Goal: Task Accomplishment & Management: Complete application form

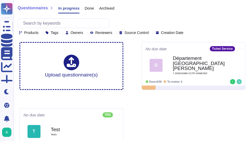
click at [21, 98] on div "Upload questionnaire(s) No due date Ticket Service D Département Haute Savoie 7…" at bounding box center [132, 99] width 234 height 122
click at [95, 9] on div "Archived" at bounding box center [104, 9] width 20 height 10
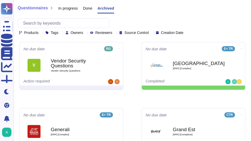
click at [81, 33] on span "Owners" at bounding box center [77, 33] width 12 height 4
click at [87, 8] on span "Done" at bounding box center [87, 8] width 9 height 4
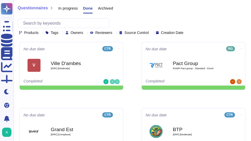
click at [67, 8] on span "In progress" at bounding box center [67, 8] width 19 height 4
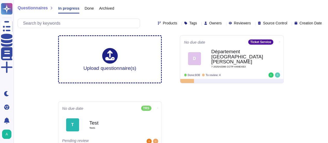
click at [254, 51] on div "Questionnaires In progress Done Archived Products Tags Owners Reviewers Source …" at bounding box center [170, 76] width 314 height 153
click at [73, 8] on span "In progress" at bounding box center [68, 8] width 21 height 4
click at [86, 8] on span "Done" at bounding box center [89, 8] width 9 height 4
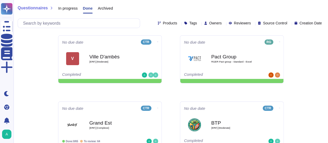
click at [102, 9] on span "Archived" at bounding box center [105, 8] width 15 height 4
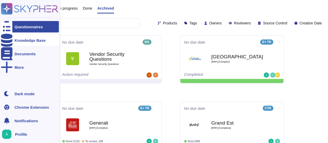
click at [31, 40] on div "Knowledge Base" at bounding box center [30, 40] width 31 height 4
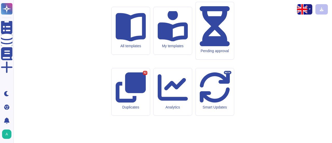
click at [254, 11] on img "button" at bounding box center [302, 9] width 10 height 10
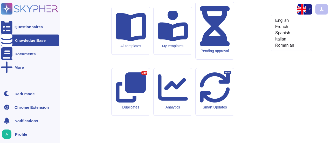
click at [19, 131] on div "Profile" at bounding box center [30, 133] width 58 height 11
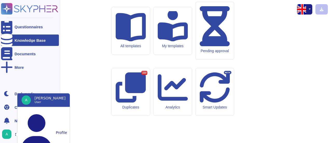
click at [21, 61] on ul "Questionnaires Knowledge Base Documents More" at bounding box center [30, 53] width 58 height 64
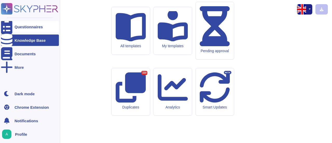
click at [28, 25] on div "Questionnaires" at bounding box center [29, 27] width 28 height 4
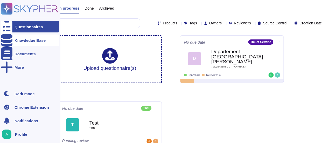
click at [15, 41] on div "Knowledge Base" at bounding box center [30, 40] width 31 height 4
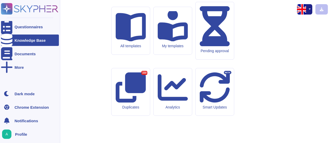
click at [15, 41] on div "Knowledge Base" at bounding box center [30, 40] width 31 height 4
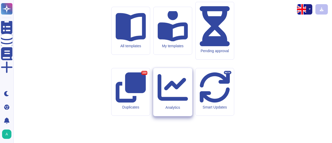
click at [174, 89] on icon at bounding box center [172, 87] width 30 height 30
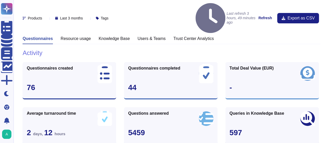
click at [112, 36] on h3 "Knowledge Base" at bounding box center [114, 38] width 31 height 5
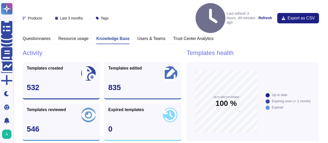
click at [151, 36] on h3 "Users & Teams" at bounding box center [151, 38] width 28 height 5
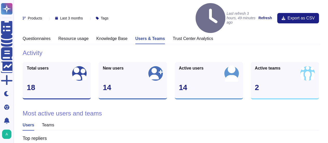
click at [44, 36] on h3 "Questionnaires" at bounding box center [37, 38] width 28 height 5
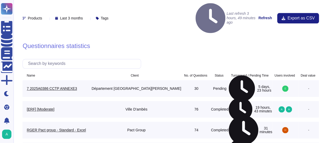
scroll to position [344, 0]
click at [44, 86] on link "7 2025A0386 CCTP ANNEXE3" at bounding box center [57, 88] width 60 height 4
click at [47, 86] on link "7 2025A0386 CCTP ANNEXE3" at bounding box center [57, 88] width 60 height 4
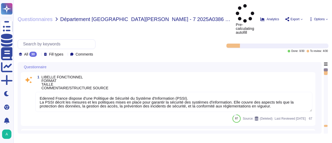
type textarea "Edenred France dispose d'une Politique de Sécurité du Système d'Information (PS…"
type textarea "Personnalisation des cartes par THALES - [GEOGRAPHIC_DATA]"
type textarea "Si nécessaire, ces supports doivent être transmis au service Helpdesk pour anal…"
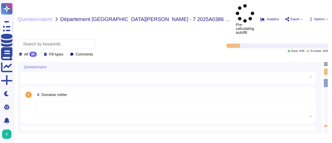
scroll to position [214, 0]
click at [129, 102] on textarea at bounding box center [173, 110] width 277 height 16
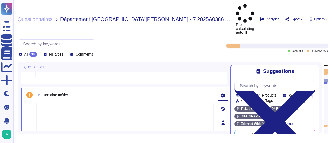
click at [129, 102] on textarea at bounding box center [124, 117] width 177 height 31
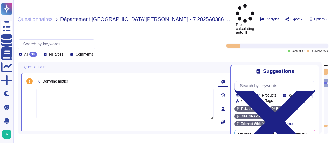
scroll to position [10, 0]
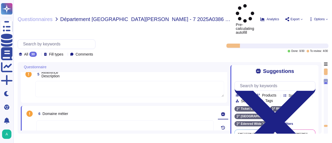
type textarea "Personnalisation des cartes par THALES - [GEOGRAPHIC_DATA]"
type textarea "Si nécessaire, ces supports doivent être transmis au service Helpdesk pour anal…"
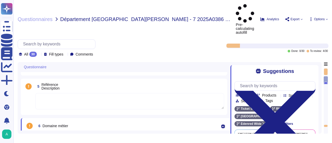
type textarea "Edenred France dispose d'une Politique de Sécurité du Système d'Information (PS…"
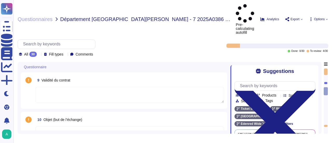
scroll to position [373, 0]
click at [115, 87] on textarea at bounding box center [129, 95] width 189 height 16
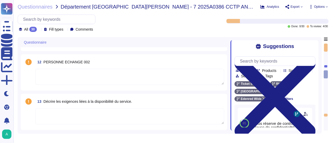
scroll to position [490, 0]
click at [104, 76] on textarea at bounding box center [129, 77] width 189 height 16
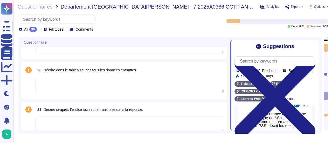
scroll to position [794, 0]
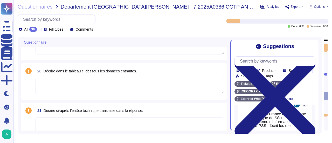
click at [134, 85] on textarea at bounding box center [129, 86] width 189 height 16
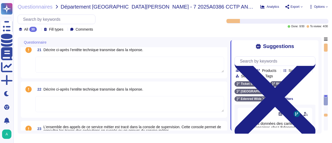
scroll to position [883, 0]
click at [102, 63] on textarea at bounding box center [129, 65] width 189 height 16
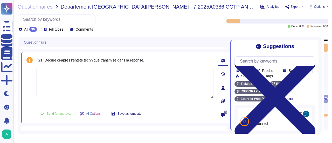
scroll to position [839, 0]
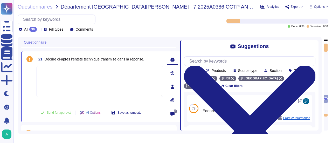
drag, startPoint x: 230, startPoint y: 52, endPoint x: 181, endPoint y: 55, distance: 49.1
click at [181, 55] on span at bounding box center [180, 83] width 2 height 93
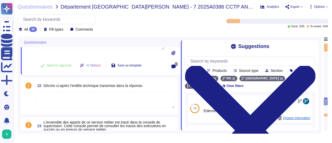
scroll to position [888, 0]
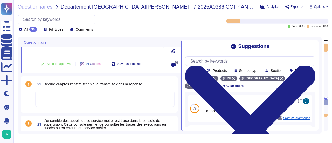
click at [136, 98] on textarea at bounding box center [104, 99] width 139 height 16
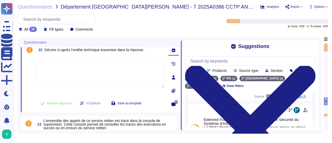
scroll to position [117, 0]
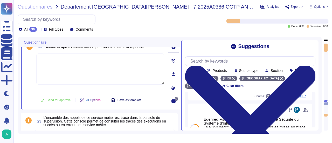
type textarea "Lor ipsumdolors ametconsec a elitsedd ei tempori utlabore : - Etd magnaali en a…"
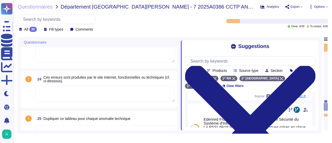
scroll to position [970, 0]
click at [108, 99] on textarea at bounding box center [104, 94] width 139 height 16
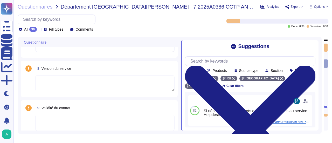
scroll to position [286, 0]
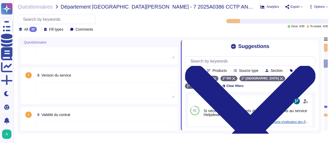
click at [132, 96] on textarea at bounding box center [104, 90] width 139 height 16
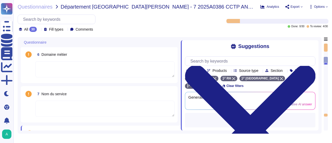
type textarea "Si nécessaire, ces supports doivent être transmis au service Helpdesk pour anal…"
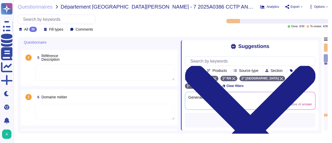
type textarea "Personnalisation des cartes par THALES - [GEOGRAPHIC_DATA]"
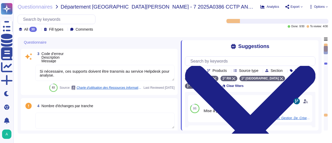
type textarea "Edenred France dispose d'une Politique de Sécurité du Système d'Information (PS…"
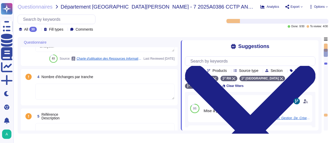
scroll to position [144, 0]
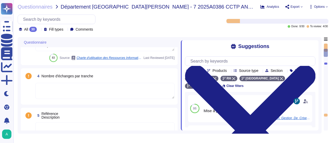
click at [77, 90] on textarea at bounding box center [104, 91] width 139 height 16
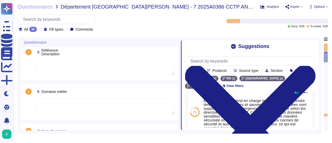
scroll to position [238, 0]
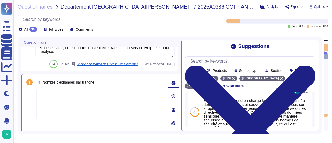
type textarea "Edenred France dispose d'une Politique de Sécurité du Système d'Information (PS…"
type textarea "Personnalisation des cartes par THALES - [GEOGRAPHIC_DATA]"
type textarea "Si nécessaire, ces supports doivent être transmis au service Helpdesk pour anal…"
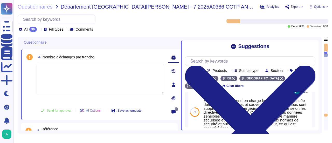
type textarea "Edenred France dispose d'une Politique de Sécurité du Système d'Information (PS…"
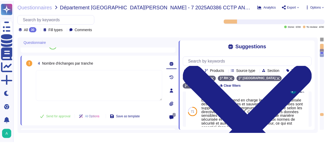
scroll to position [157, 0]
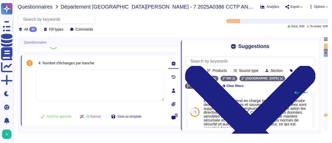
click at [41, 8] on span "Questionnaires" at bounding box center [35, 6] width 35 height 5
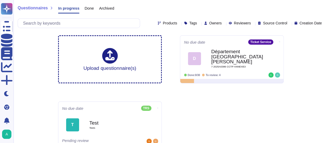
scroll to position [10, 0]
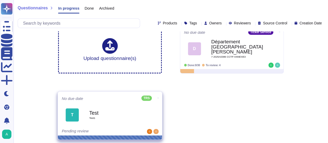
click at [90, 112] on b "Test" at bounding box center [115, 112] width 52 height 5
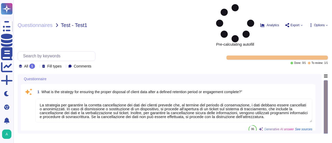
type textarea "La strategia per garantire la corretta cancellazione dei dati dei clienti preve…"
click at [83, 99] on textarea "La strategia per garantire la corretta cancellazione dei dati dei clienti preve…" at bounding box center [173, 111] width 277 height 24
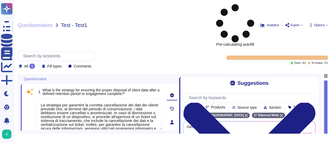
drag, startPoint x: 231, startPoint y: 81, endPoint x: 179, endPoint y: 88, distance: 52.3
click at [179, 88] on span at bounding box center [179, 102] width 2 height 57
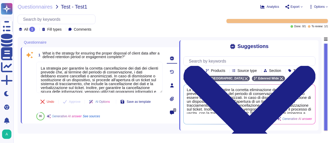
drag, startPoint x: 303, startPoint y: 106, endPoint x: 285, endPoint y: 63, distance: 46.3
click at [285, 63] on div "Team Products Source type Section Tags TRS [GEOGRAPHIC_DATA] Edenred Wide Clear…" at bounding box center [249, 89] width 132 height 75
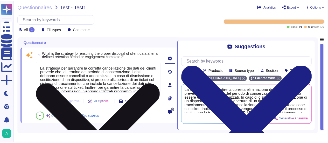
scroll to position [12, 0]
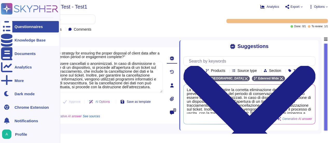
click at [25, 42] on div "Knowledge Base" at bounding box center [30, 39] width 58 height 11
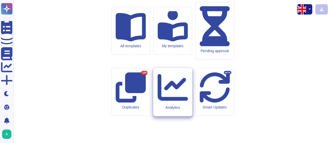
click at [175, 92] on icon at bounding box center [172, 87] width 30 height 27
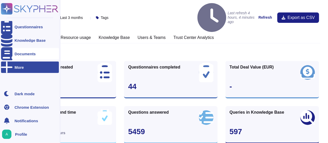
click at [7, 54] on icon at bounding box center [6, 53] width 11 height 13
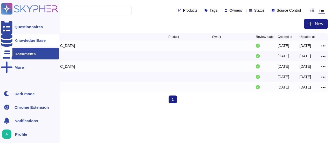
click at [8, 38] on icon at bounding box center [6, 40] width 11 height 13
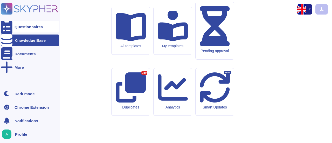
click at [3, 26] on div at bounding box center [6, 26] width 11 height 11
